Goal: Task Accomplishment & Management: Manage account settings

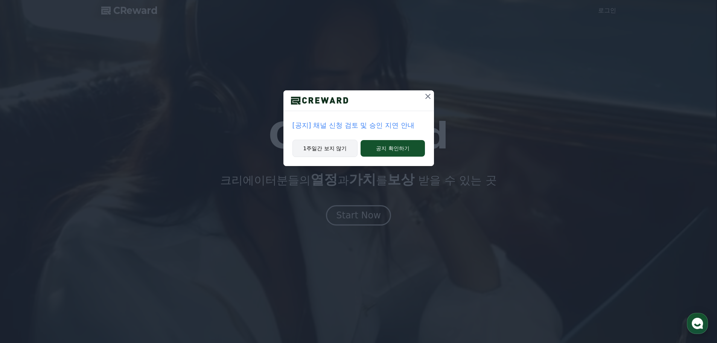
click at [329, 151] on button "1주일간 보지 않기" at bounding box center [324, 148] width 65 height 17
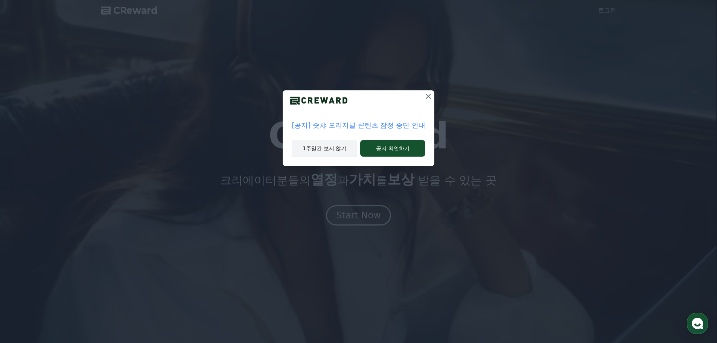
click at [330, 147] on button "1주일간 보지 않기" at bounding box center [324, 148] width 65 height 17
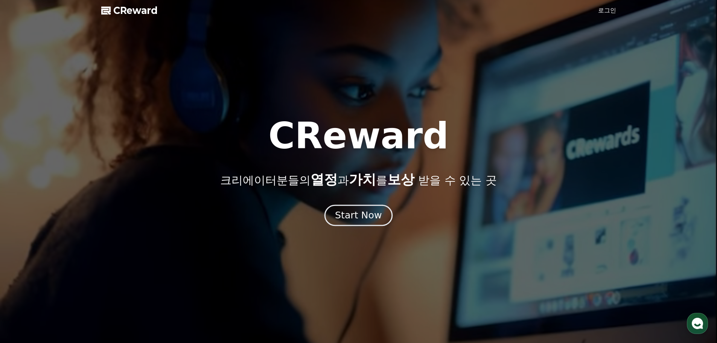
click at [362, 212] on div "Start Now" at bounding box center [358, 215] width 47 height 13
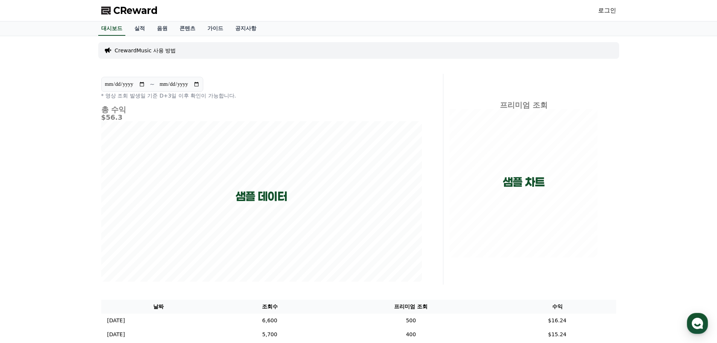
click at [597, 12] on div "CReward 로그인" at bounding box center [358, 10] width 527 height 21
click at [607, 12] on link "로그인" at bounding box center [607, 10] width 18 height 9
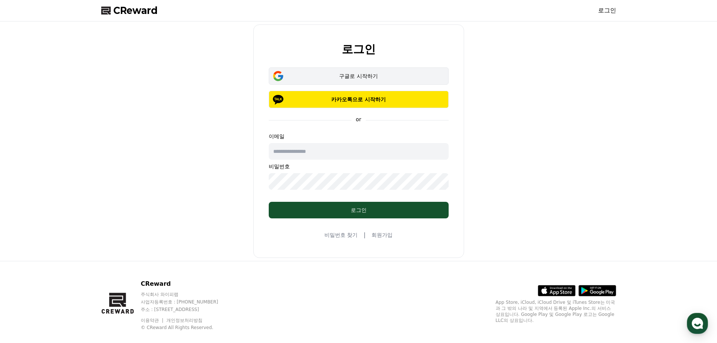
click at [352, 79] on div "구글로 시작하기" at bounding box center [359, 76] width 158 height 8
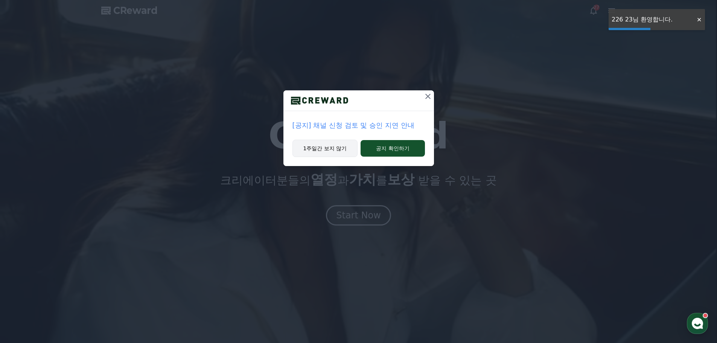
click at [315, 146] on button "1주일간 보지 않기" at bounding box center [324, 148] width 65 height 17
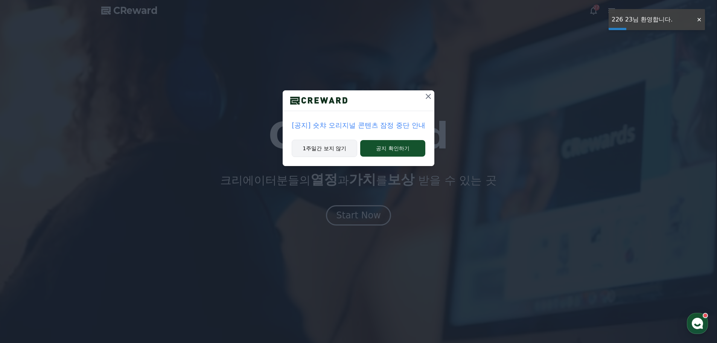
click at [315, 146] on button "1주일간 보지 않기" at bounding box center [324, 148] width 65 height 17
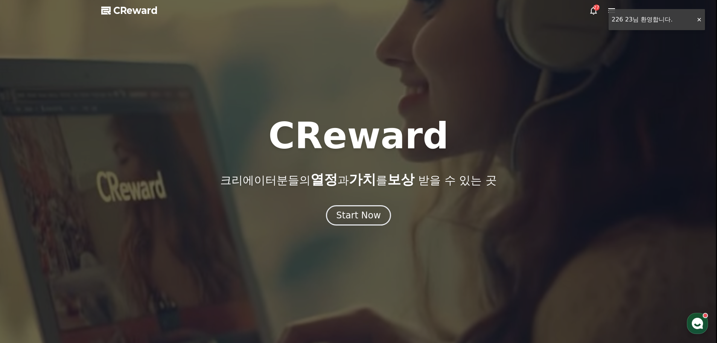
click at [315, 146] on h1 "CReward" at bounding box center [358, 136] width 180 height 36
